Goal: Transaction & Acquisition: Book appointment/travel/reservation

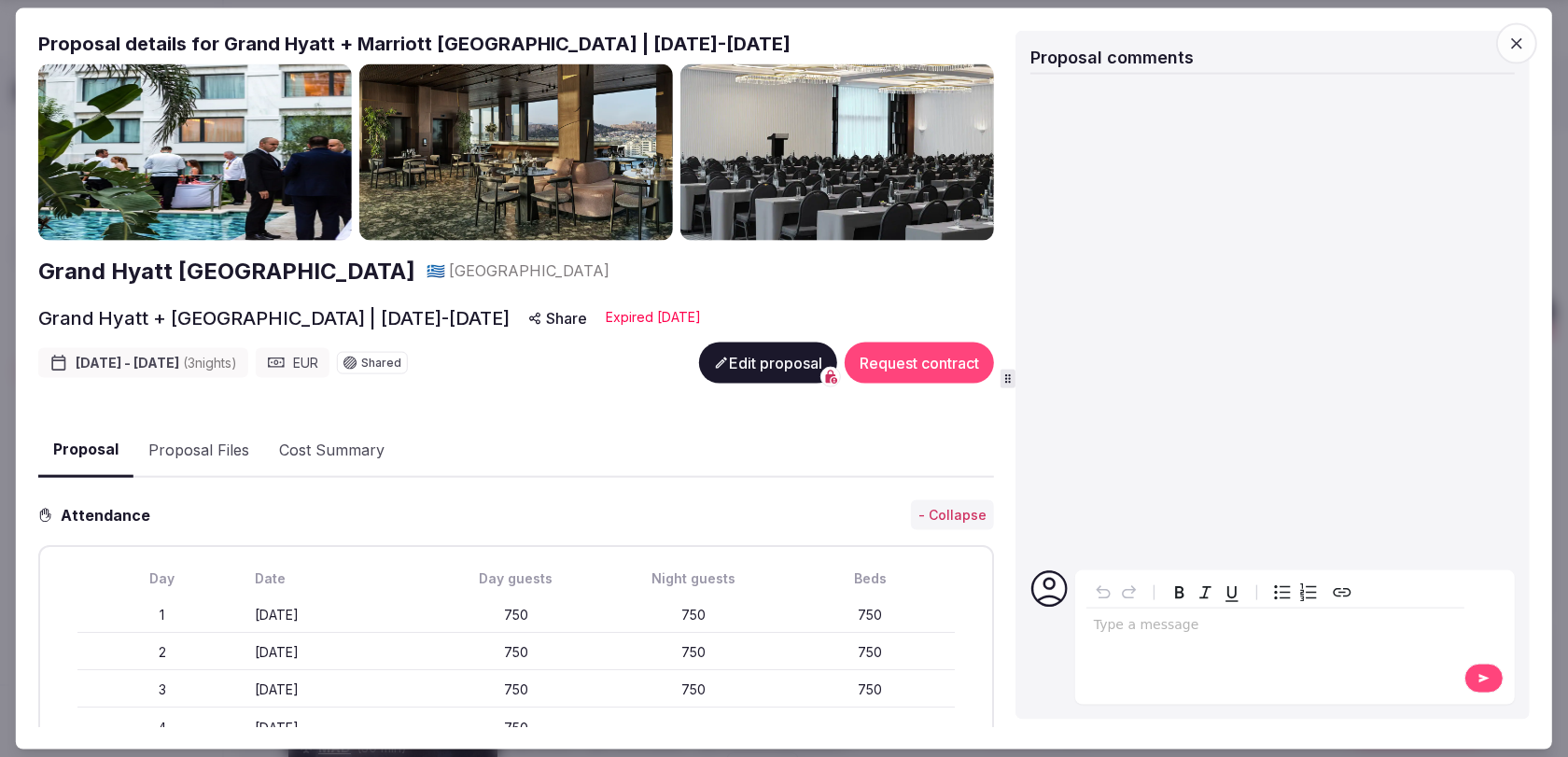
scroll to position [259, 0]
click at [1527, 46] on span "button" at bounding box center [1516, 43] width 41 height 41
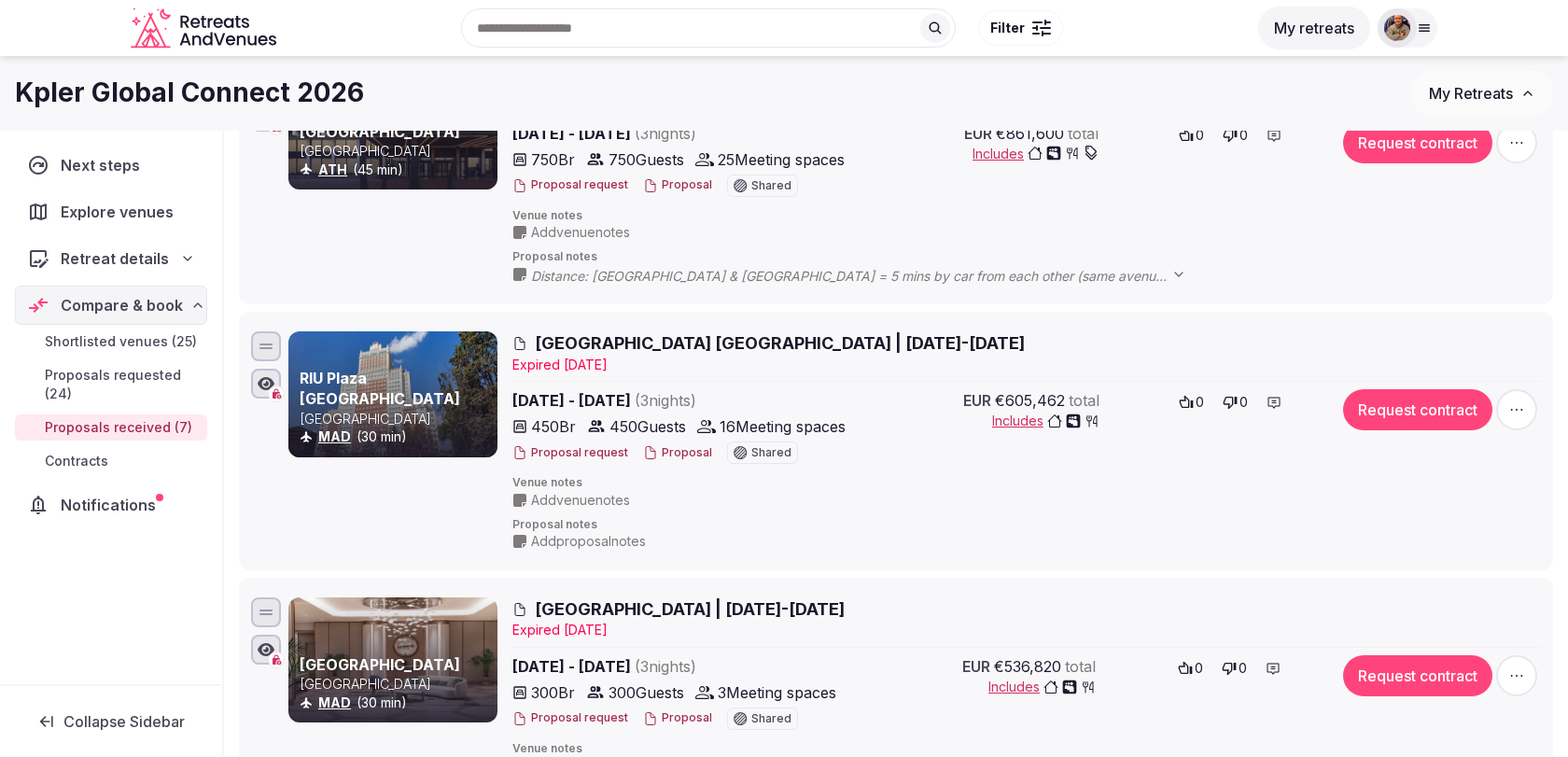
scroll to position [0, 0]
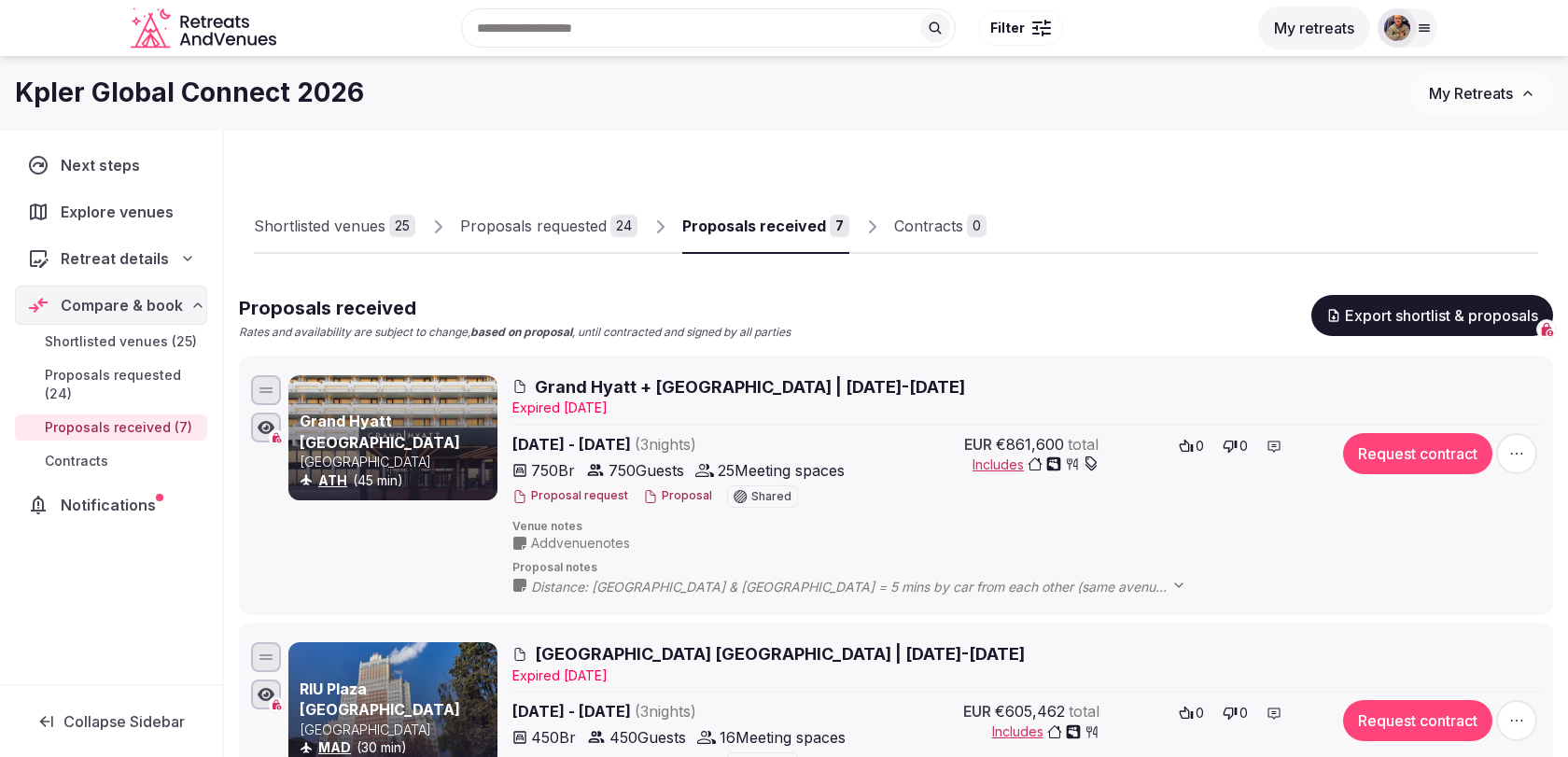
click at [741, 395] on span "Grand Hyatt + Marriott Athens | 10-13 March 2026" at bounding box center [750, 386] width 430 height 23
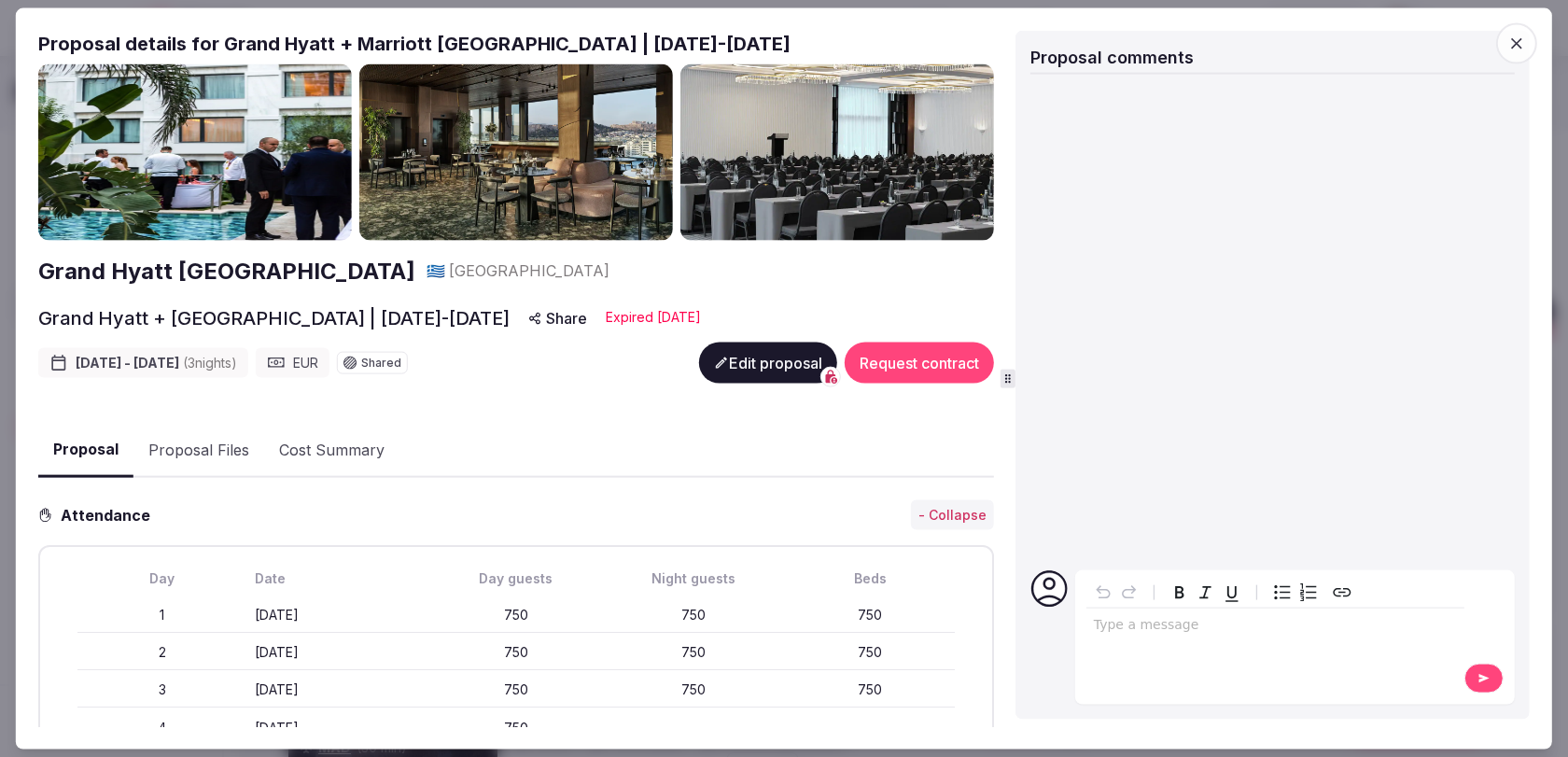
click at [257, 441] on button "Proposal Files" at bounding box center [198, 450] width 131 height 54
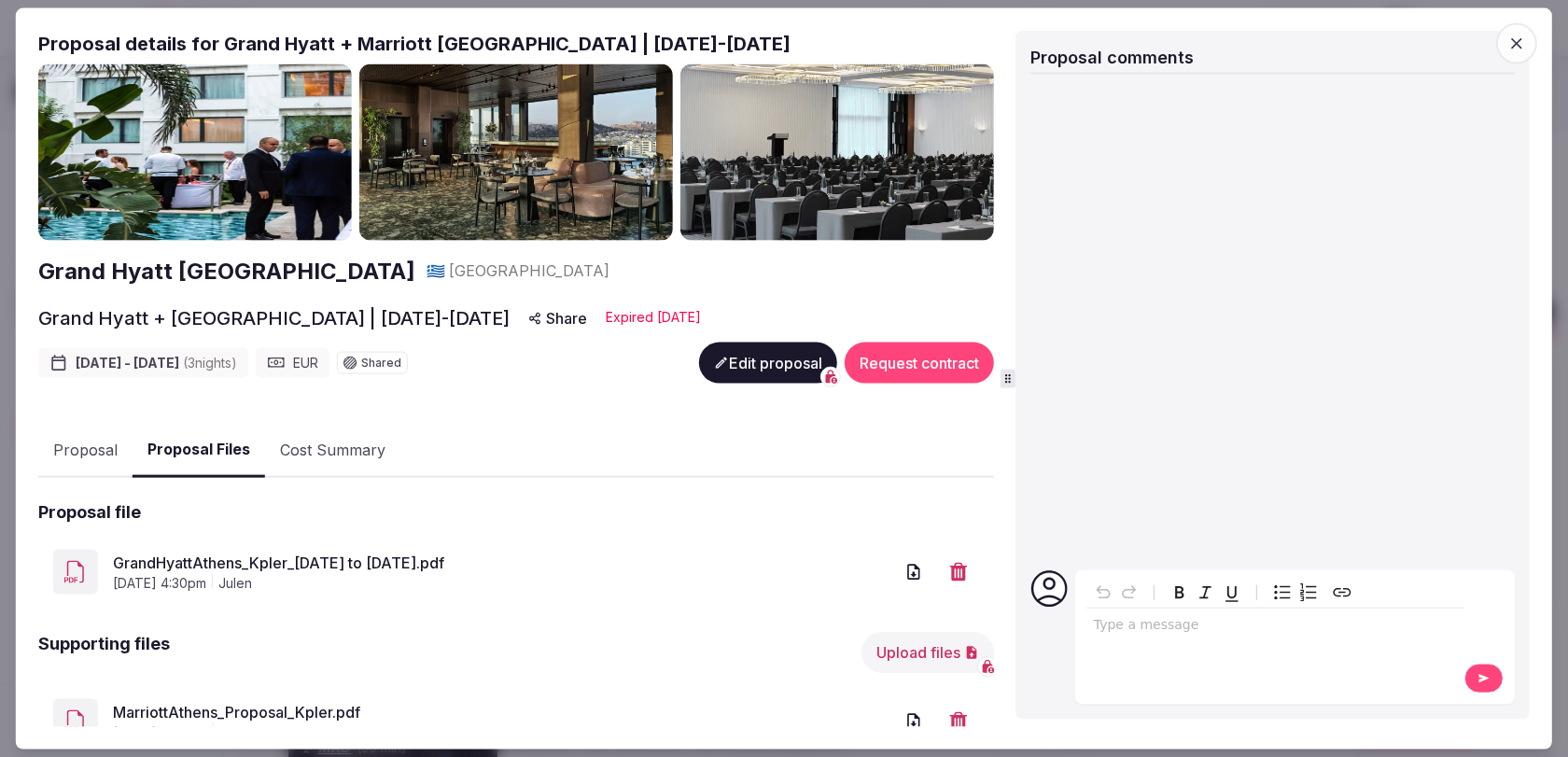
click at [1515, 44] on icon "button" at bounding box center [1516, 43] width 11 height 11
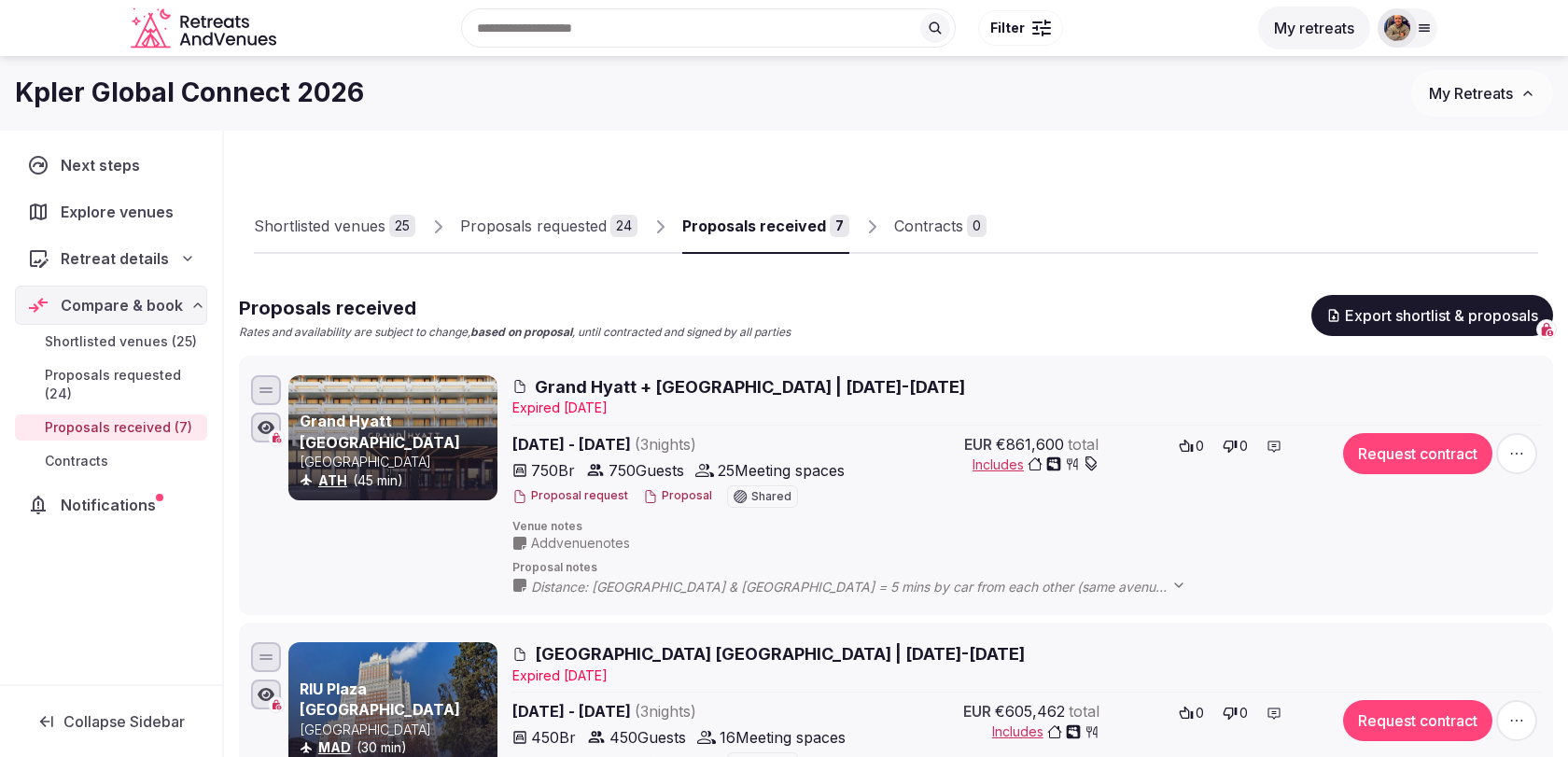
click at [733, 385] on span "Grand Hyatt + Marriott Athens | 10-13 March 2026" at bounding box center [750, 386] width 430 height 23
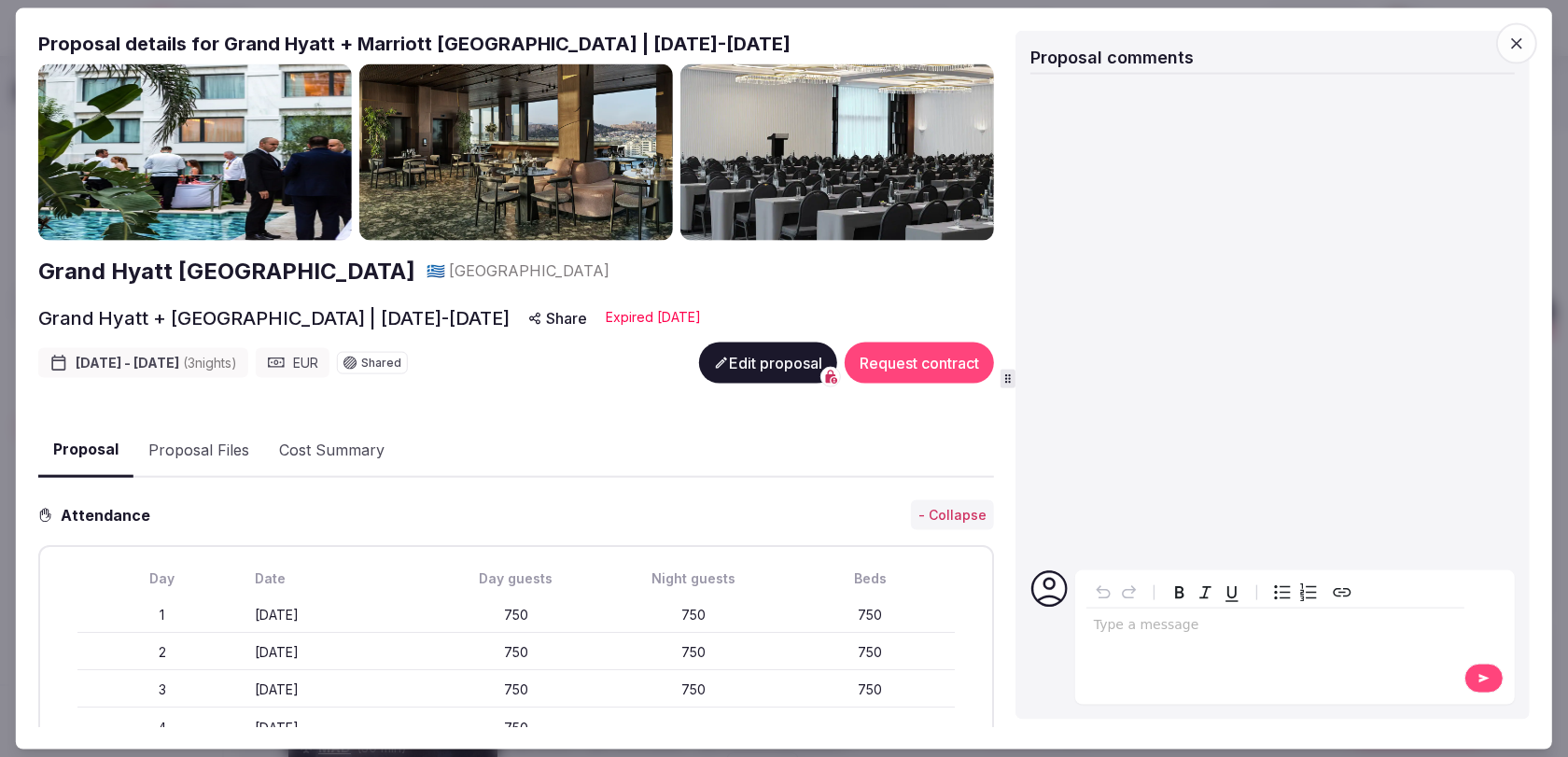
click at [218, 456] on button "Proposal Files" at bounding box center [198, 450] width 131 height 54
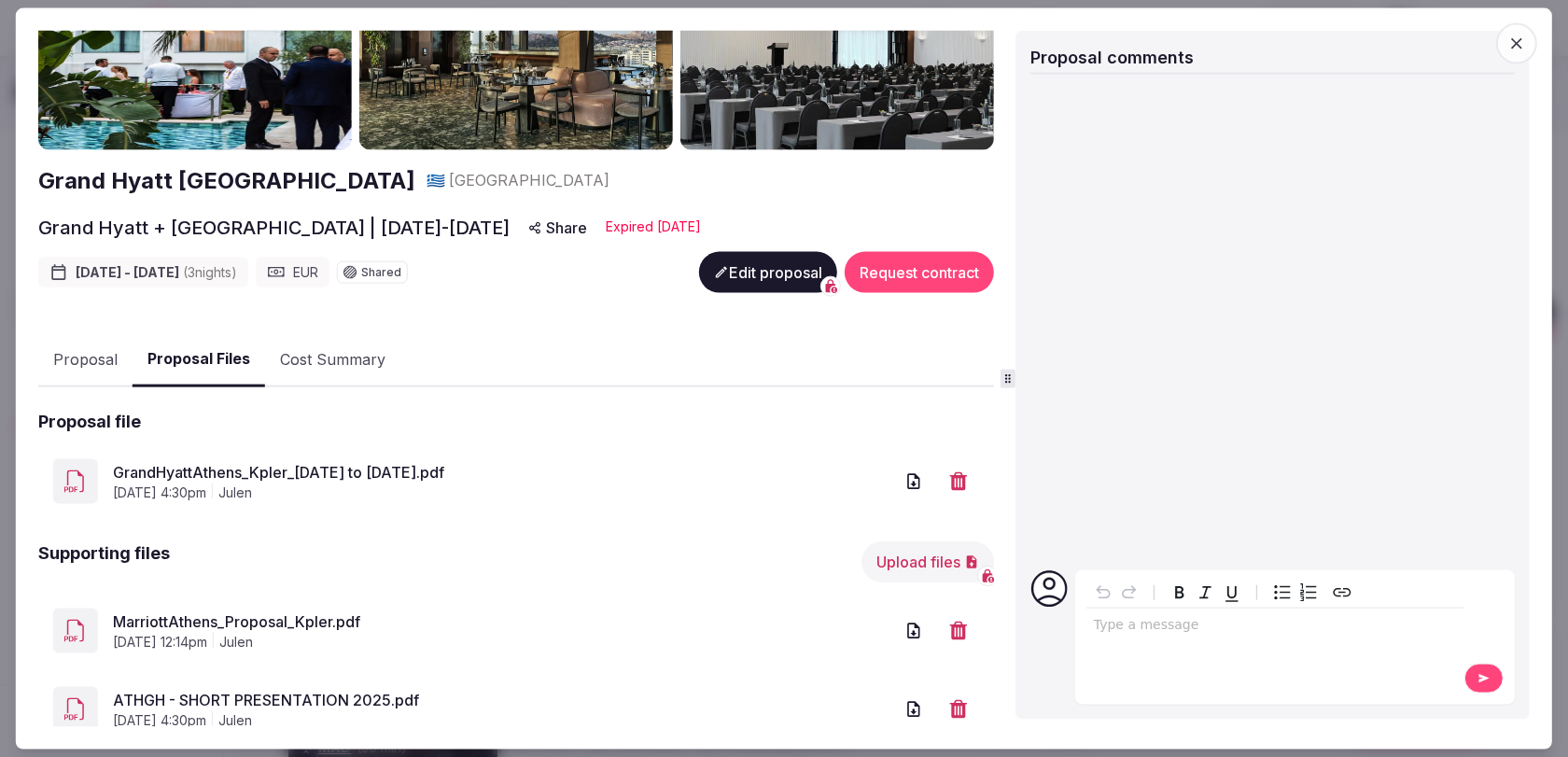
scroll to position [147, 0]
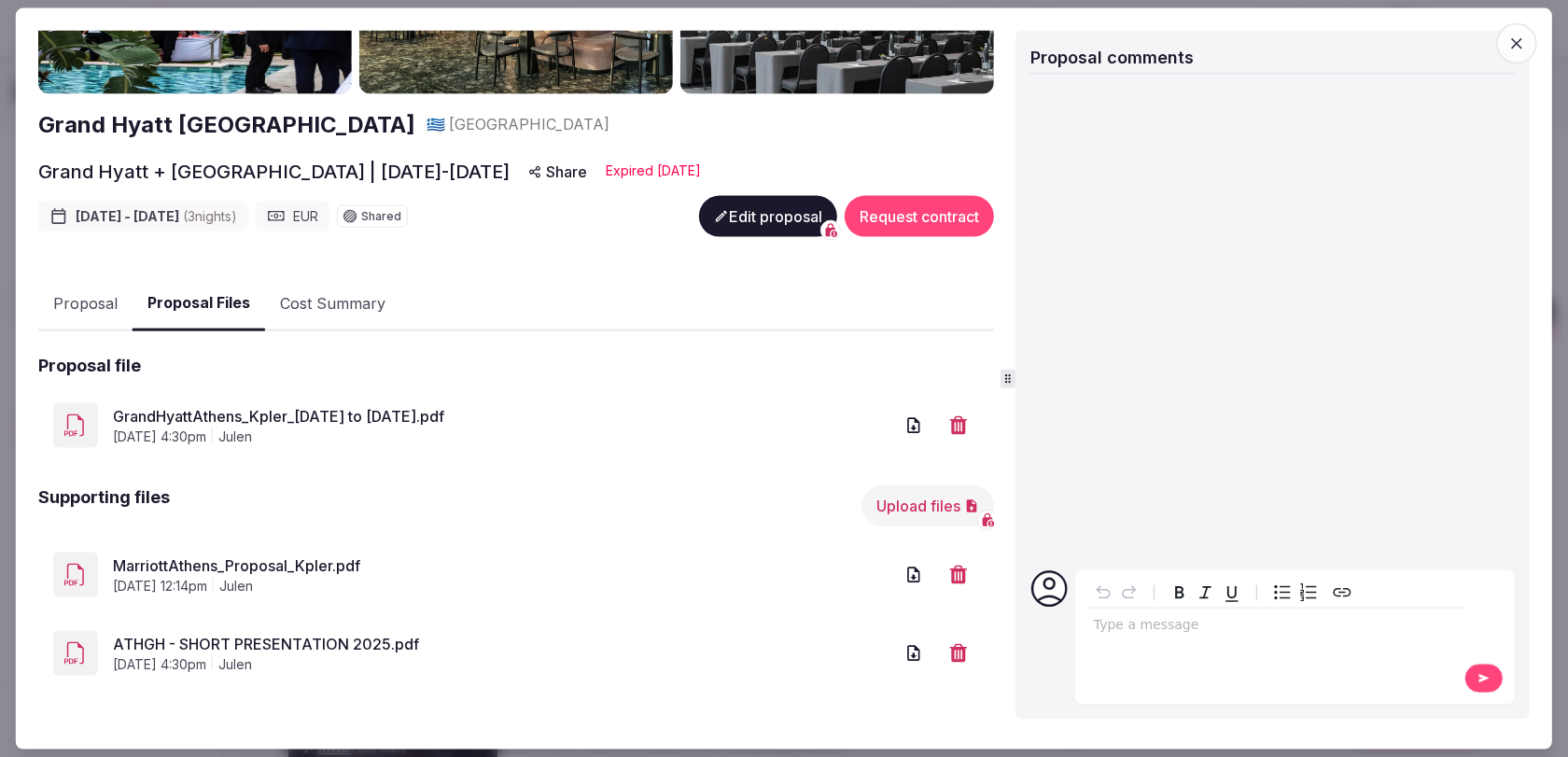
click at [914, 428] on icon "button" at bounding box center [913, 425] width 12 height 16
click at [914, 575] on icon "button" at bounding box center [913, 575] width 12 height 16
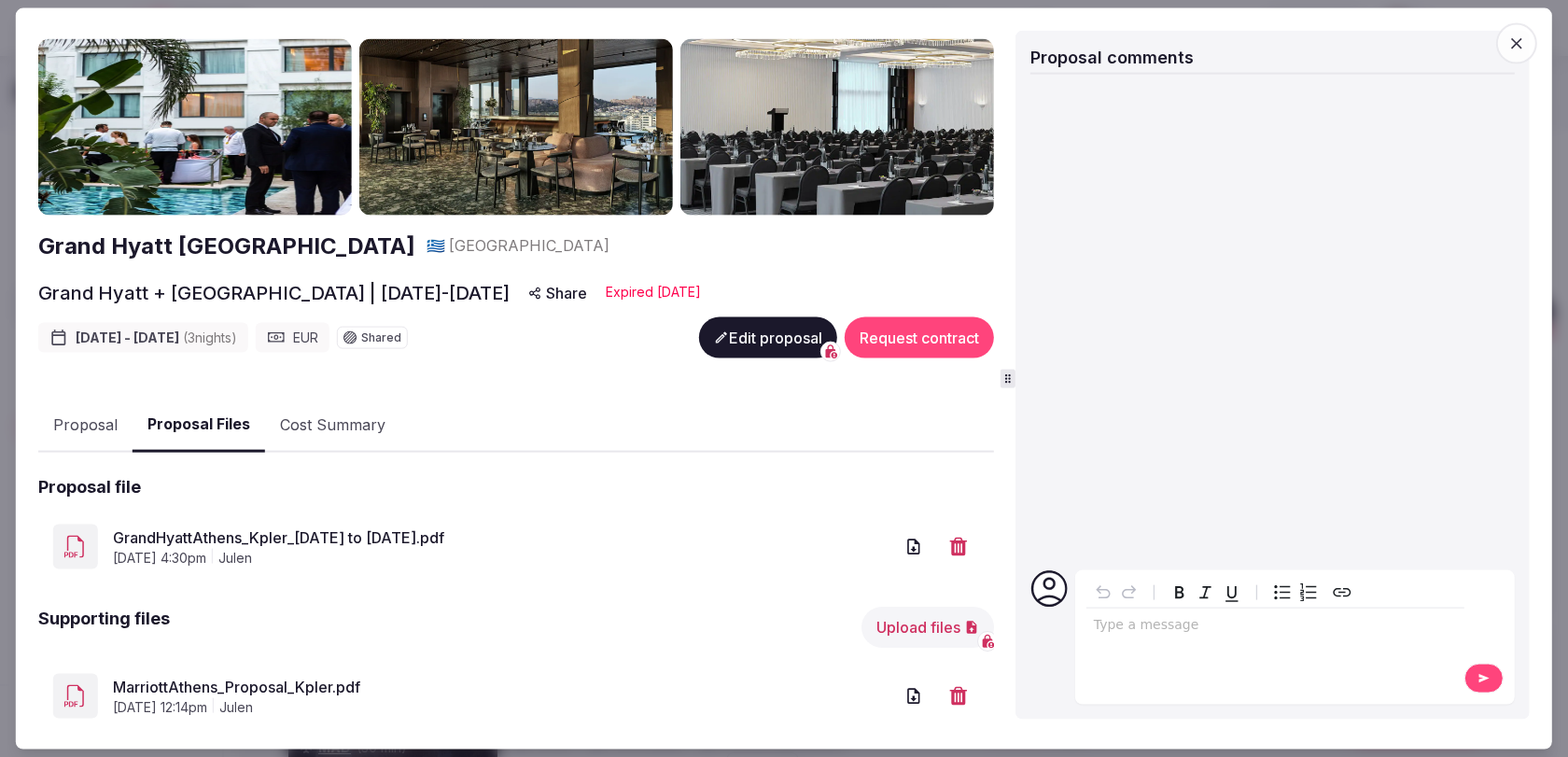
scroll to position [39, 0]
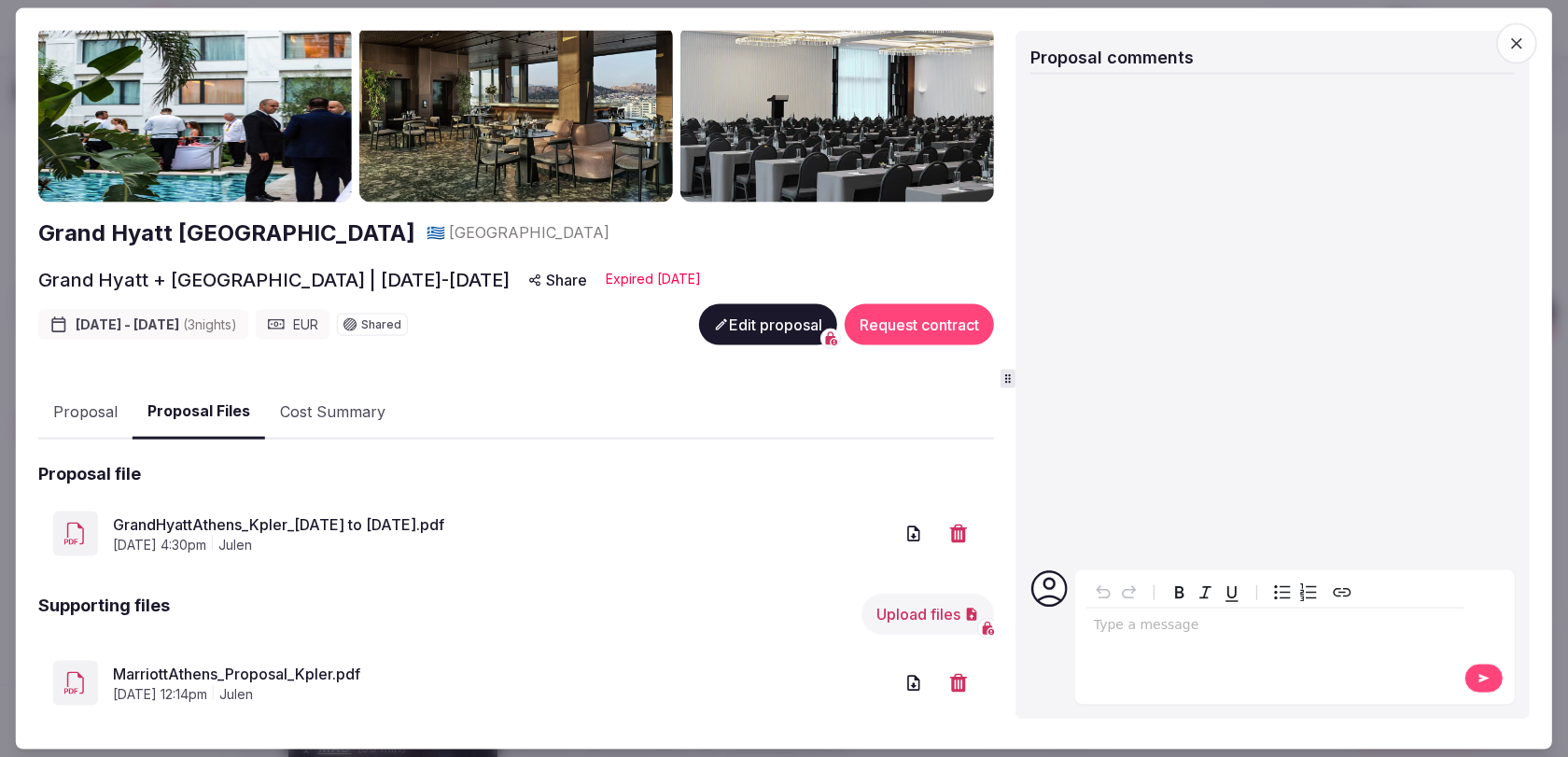
click at [88, 396] on button "Proposal" at bounding box center [85, 411] width 94 height 54
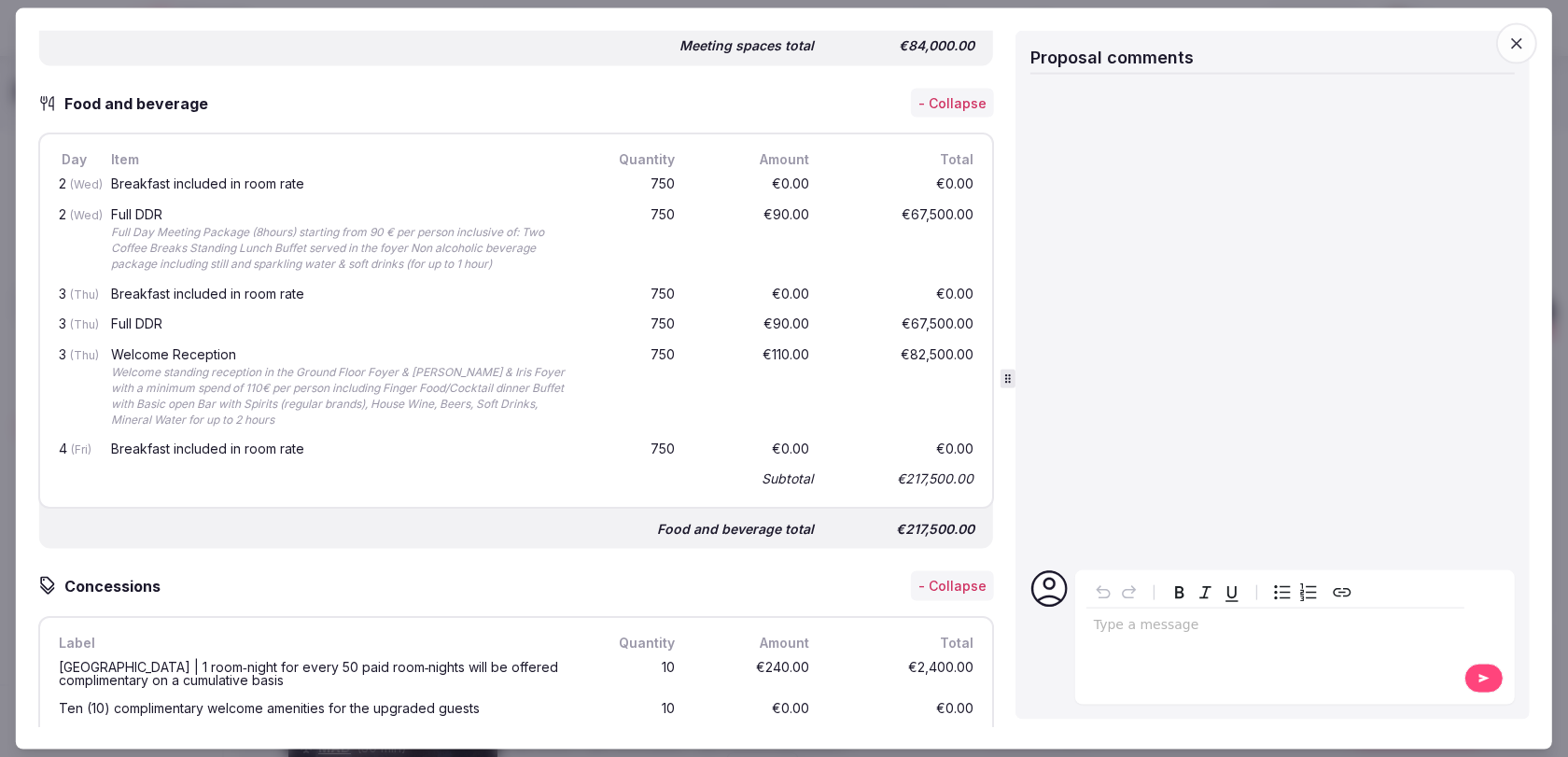
scroll to position [1938, 0]
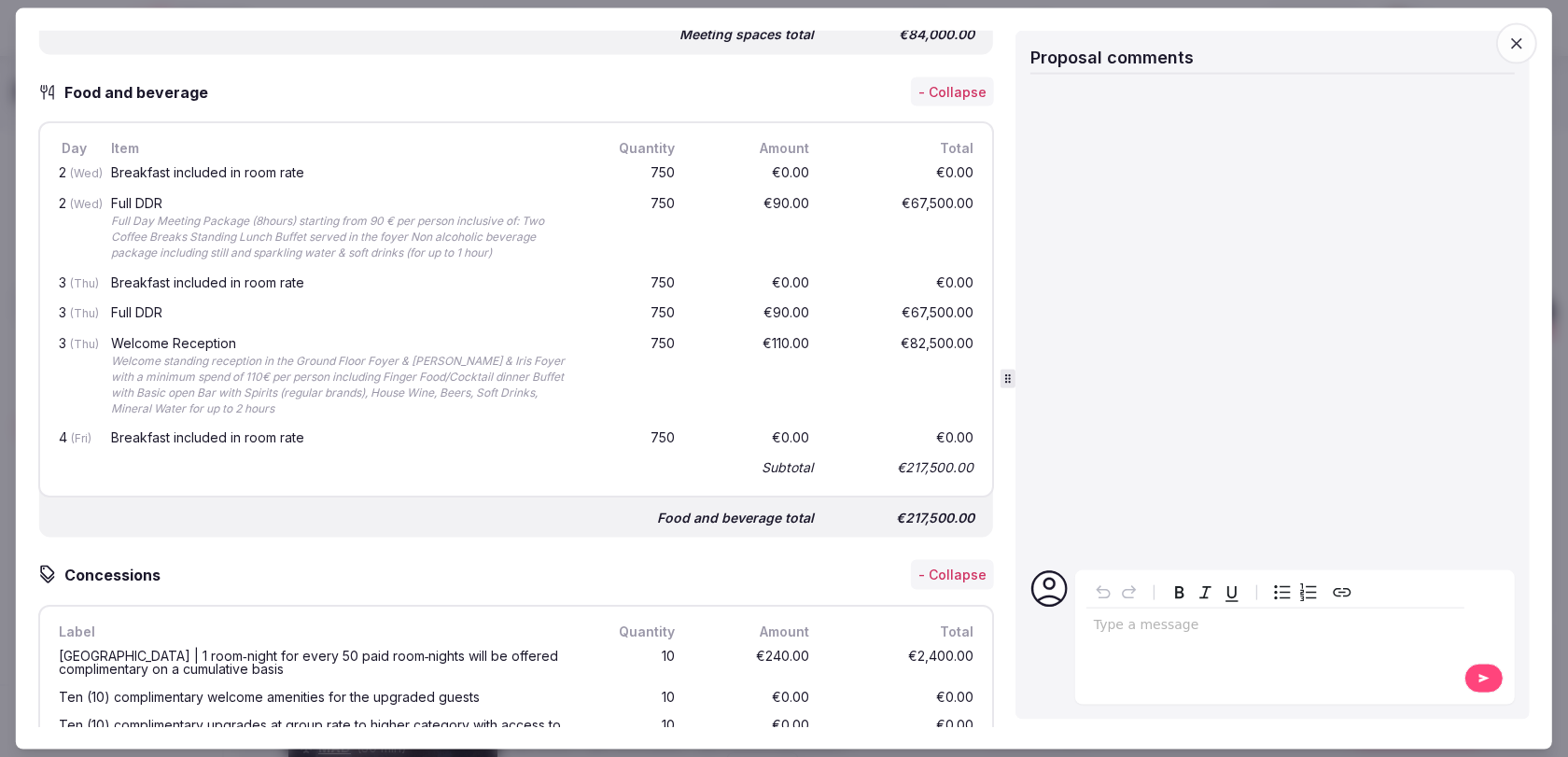
click at [1529, 39] on span "button" at bounding box center [1516, 43] width 41 height 41
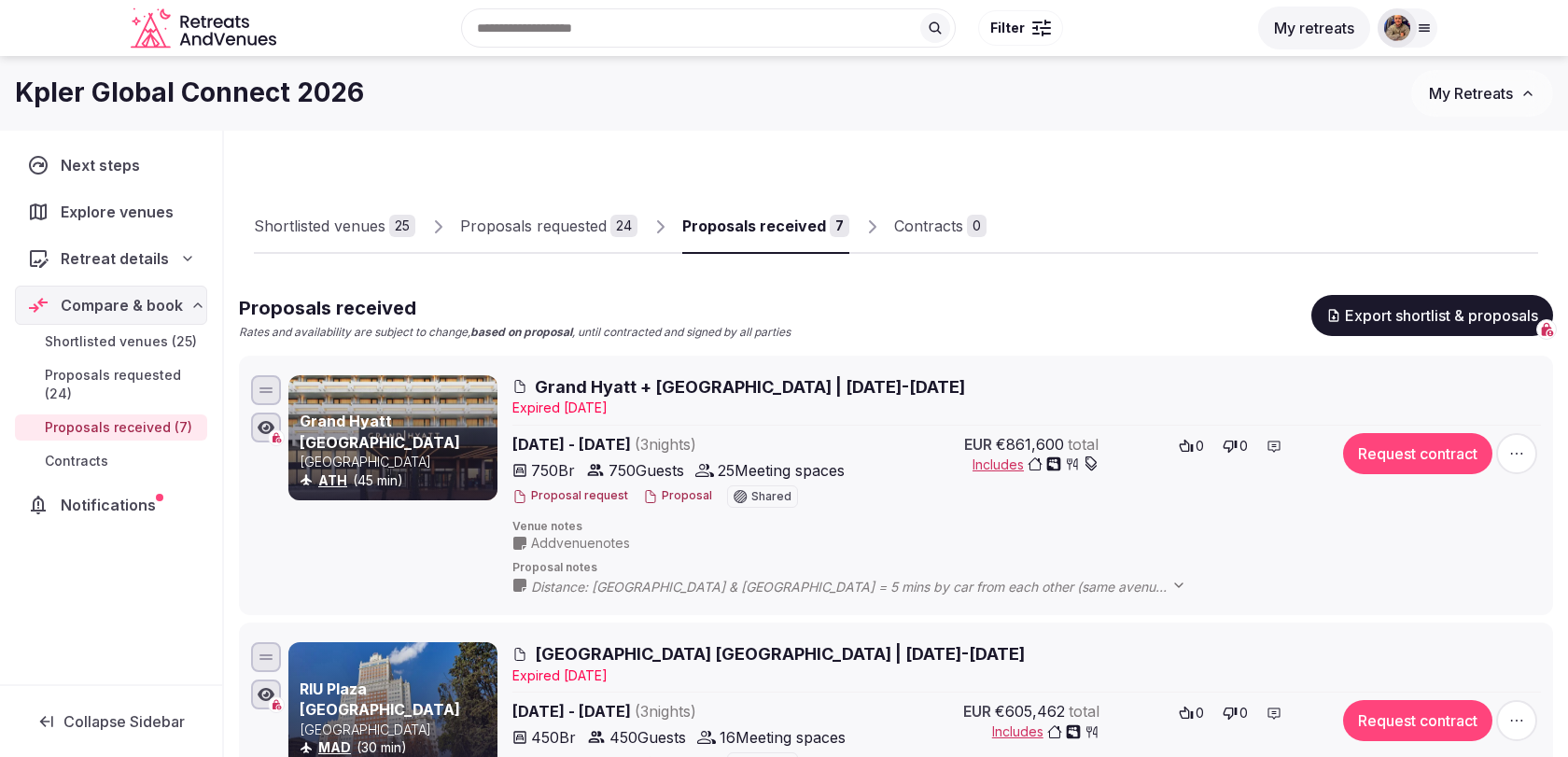
click at [826, 391] on span "Grand Hyatt + Marriott Athens | 10-13 March 2026" at bounding box center [750, 386] width 430 height 23
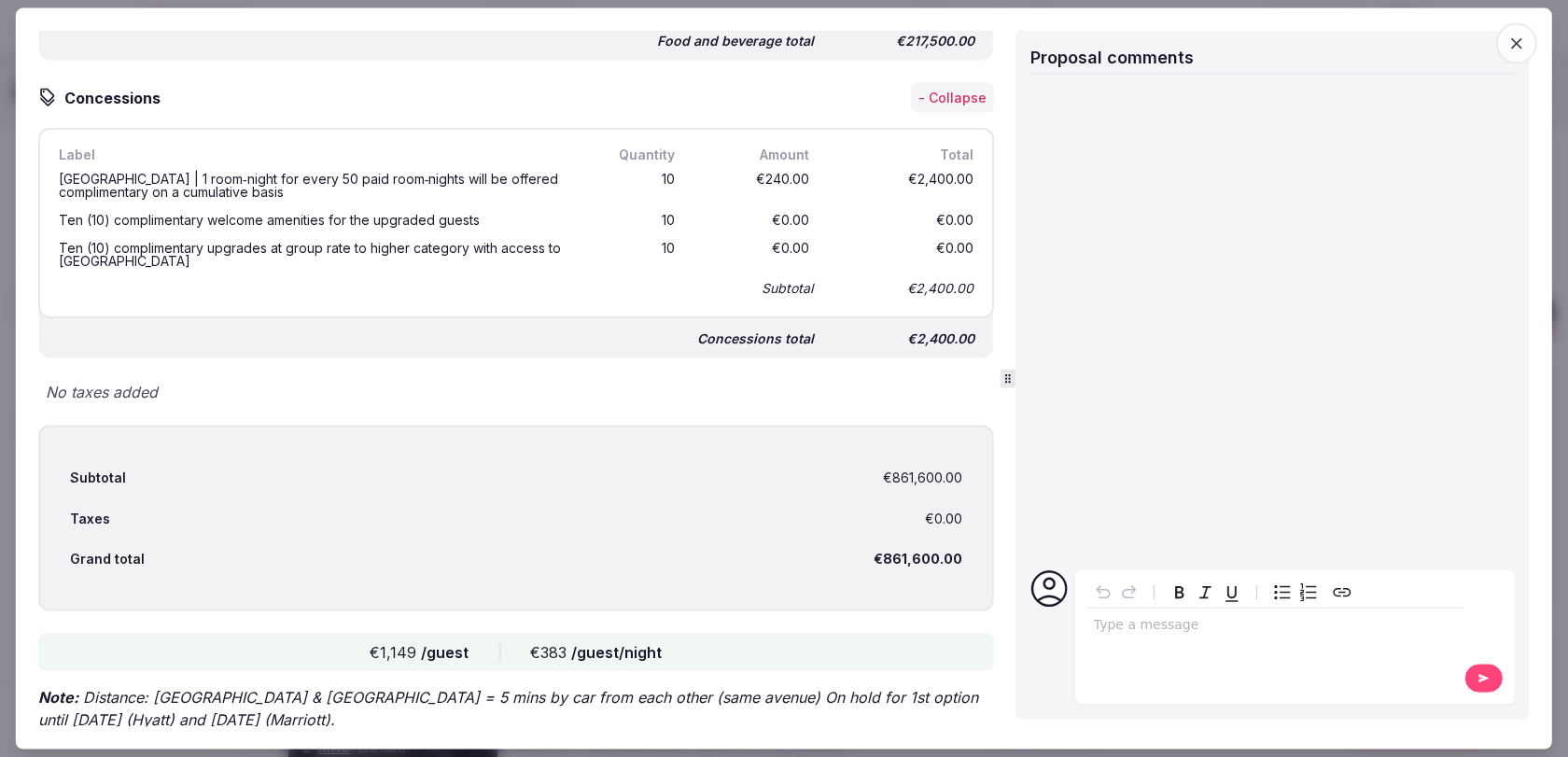
scroll to position [2461, 0]
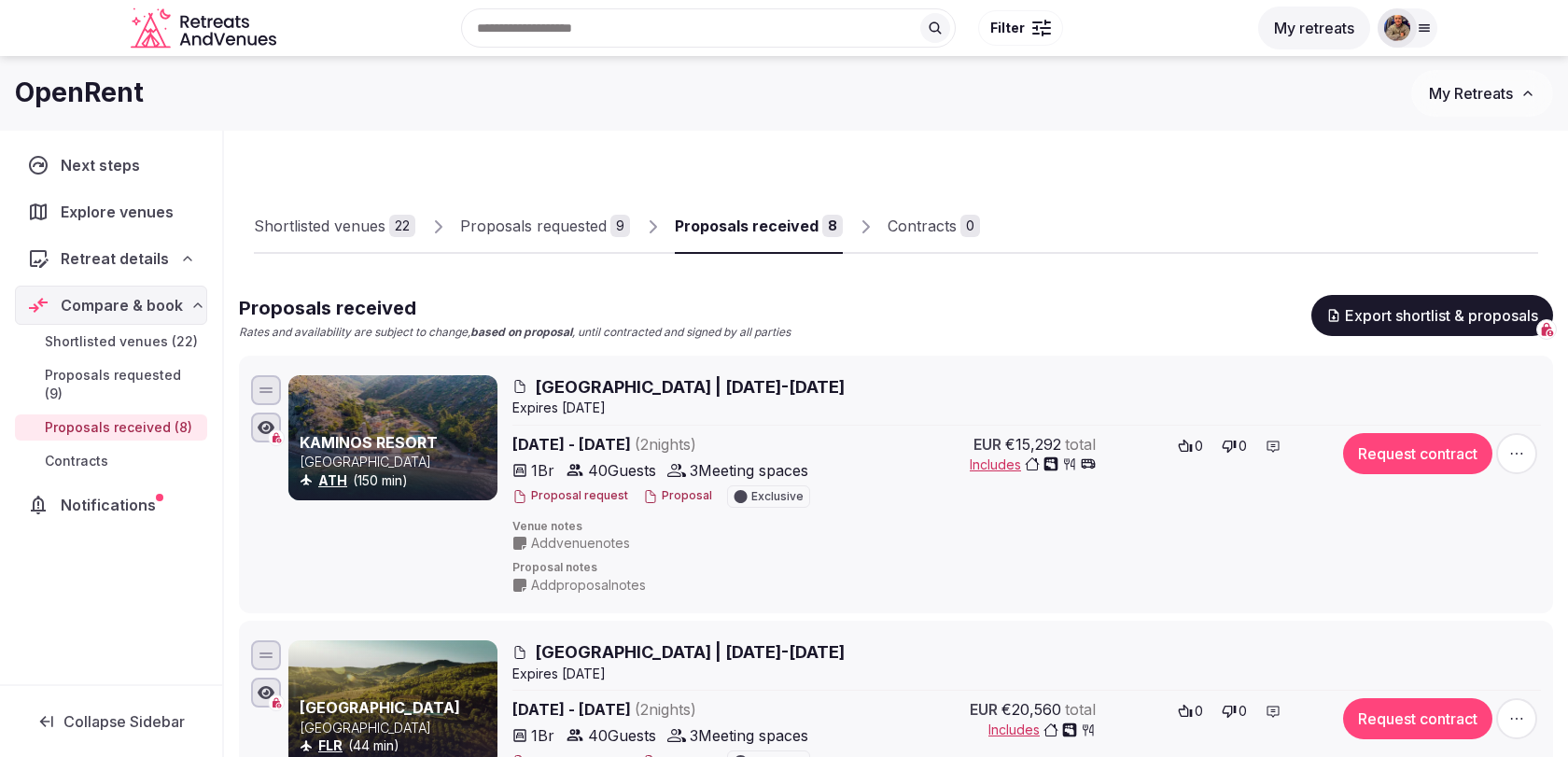
scroll to position [717, 0]
